Goal: Task Accomplishment & Management: Use online tool/utility

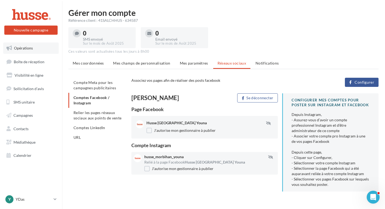
click at [24, 49] on span "Opérations" at bounding box center [23, 48] width 19 height 5
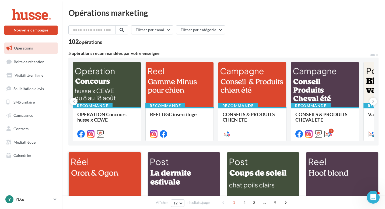
click at [92, 170] on div at bounding box center [105, 176] width 72 height 48
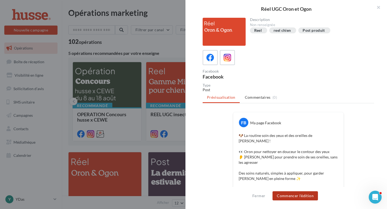
click at [301, 199] on button "Commencer l'édition" at bounding box center [295, 195] width 45 height 9
